Goal: Find specific fact: Find contact information

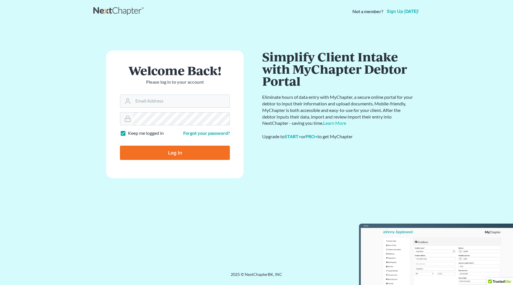
type input "[PERSON_NAME][EMAIL_ADDRESS][DOMAIN_NAME]"
click at [148, 149] on input "Log In" at bounding box center [175, 153] width 110 height 14
type input "Thinking..."
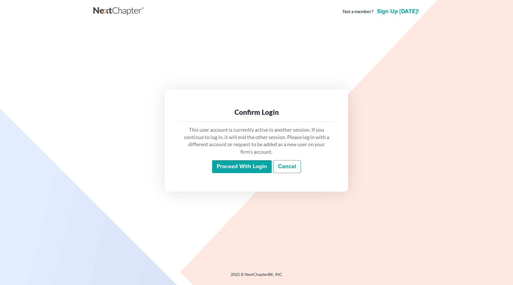
click at [237, 168] on input "Proceed with login" at bounding box center [242, 166] width 60 height 13
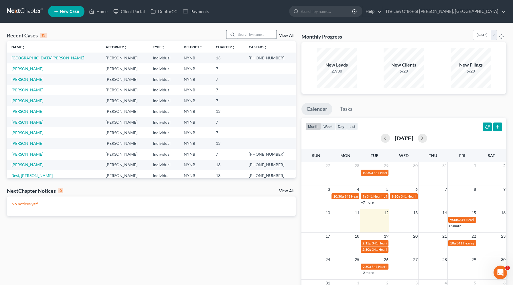
click at [249, 32] on input "search" at bounding box center [256, 34] width 40 height 8
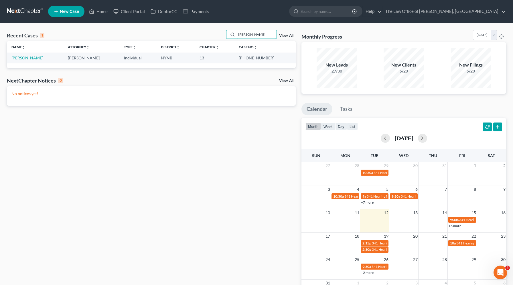
type input "[PERSON_NAME]"
click at [34, 59] on link "[PERSON_NAME]" at bounding box center [27, 57] width 32 height 5
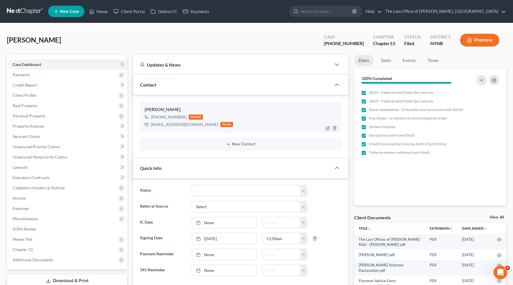
click at [165, 124] on div "[EMAIL_ADDRESS][DOMAIN_NAME]" at bounding box center [184, 125] width 67 height 6
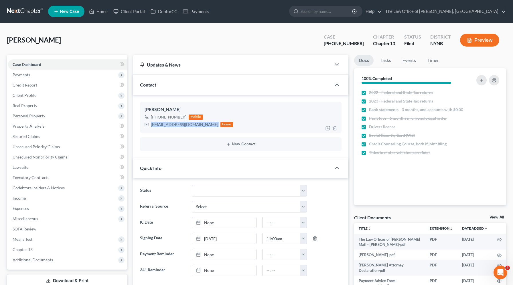
click at [165, 124] on div "[EMAIL_ADDRESS][DOMAIN_NAME]" at bounding box center [184, 125] width 67 height 6
copy div "[EMAIL_ADDRESS][DOMAIN_NAME]"
click at [102, 15] on link "Home" at bounding box center [98, 11] width 24 height 10
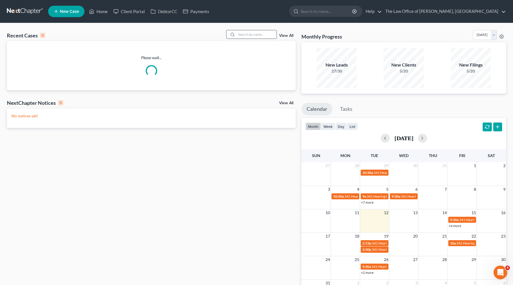
click at [261, 36] on input "search" at bounding box center [256, 34] width 40 height 8
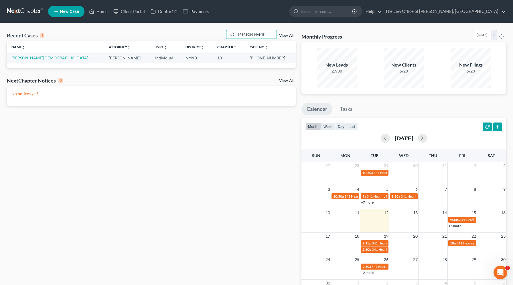
type input "[PERSON_NAME]"
click at [39, 58] on link "[PERSON_NAME][DEMOGRAPHIC_DATA]" at bounding box center [49, 57] width 77 height 5
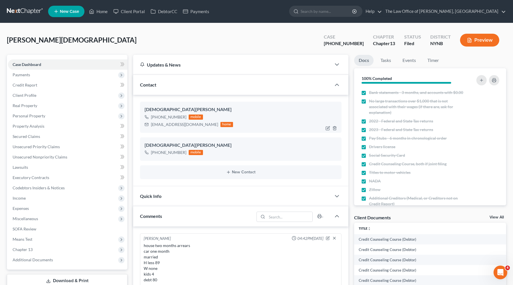
click at [160, 124] on div "[EMAIL_ADDRESS][DOMAIN_NAME]" at bounding box center [184, 125] width 67 height 6
copy div "[EMAIL_ADDRESS][DOMAIN_NAME]"
